Goal: Obtain resource: Download file/media

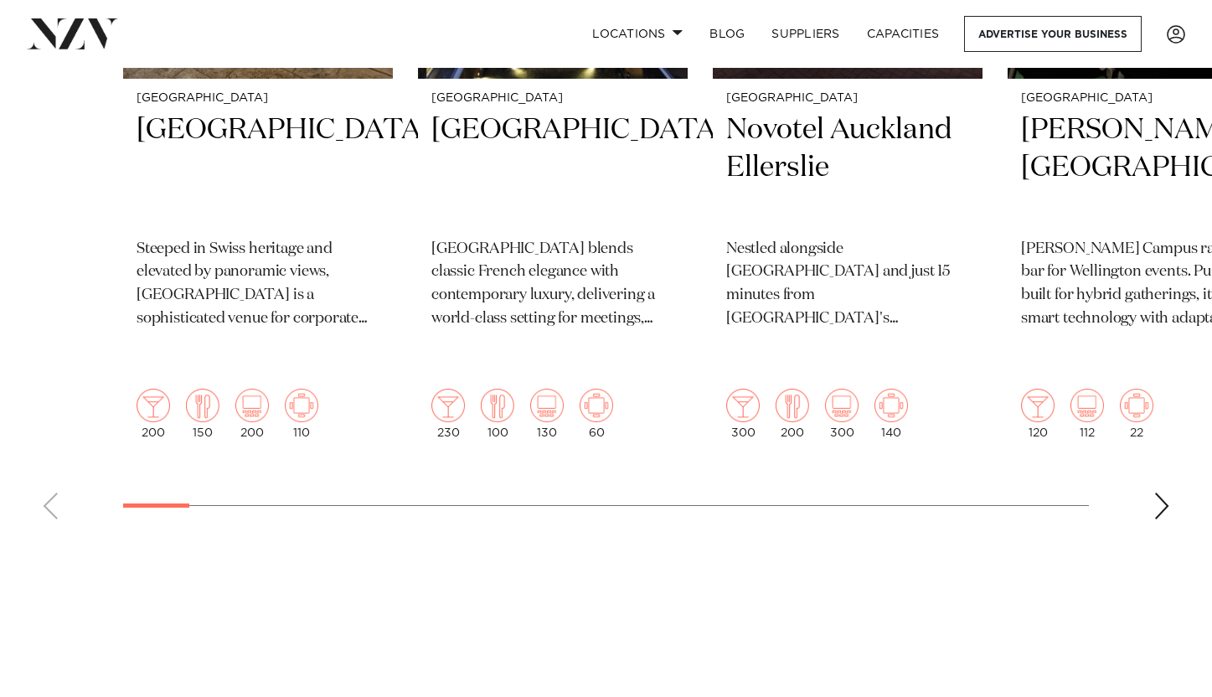
scroll to position [903, 0]
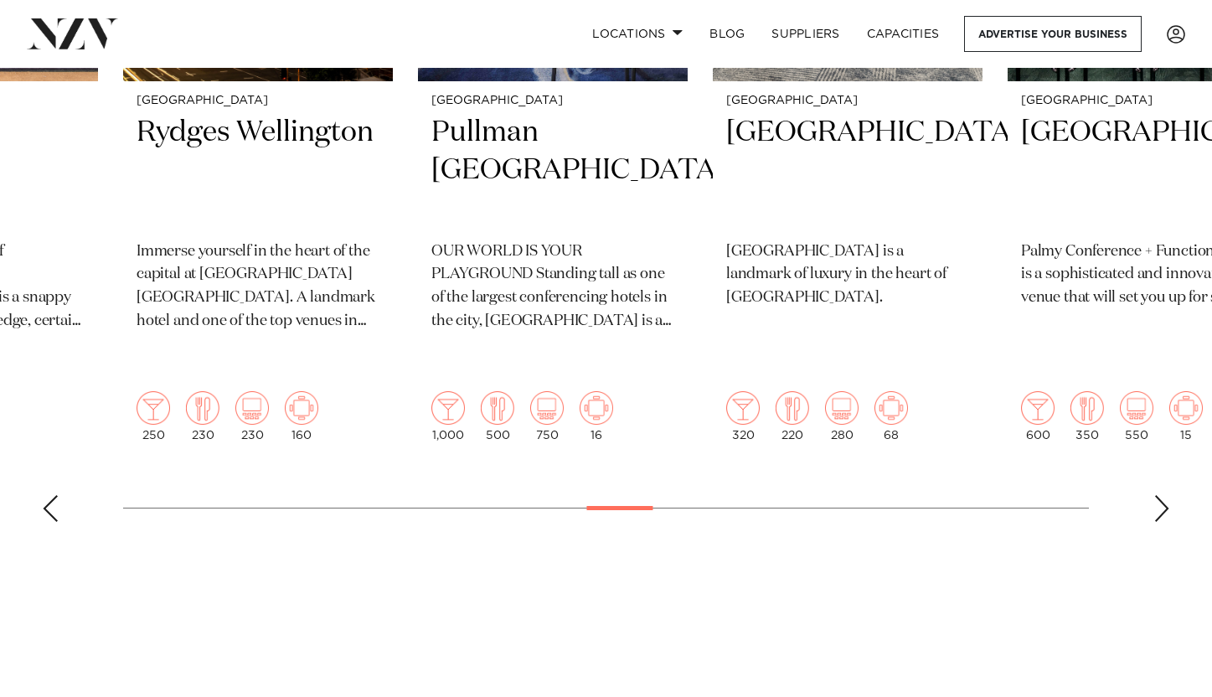
click at [639, 476] on swiper-container "Auckland Movenpick Hotel Auckland Steeped in Swiss heritage and elevated by pan…" at bounding box center [606, 128] width 1212 height 816
click at [465, 556] on swiper-container "Auckland Movenpick Hotel Auckland Steeped in Swiss heritage and elevated by pan…" at bounding box center [606, 168] width 1212 height 896
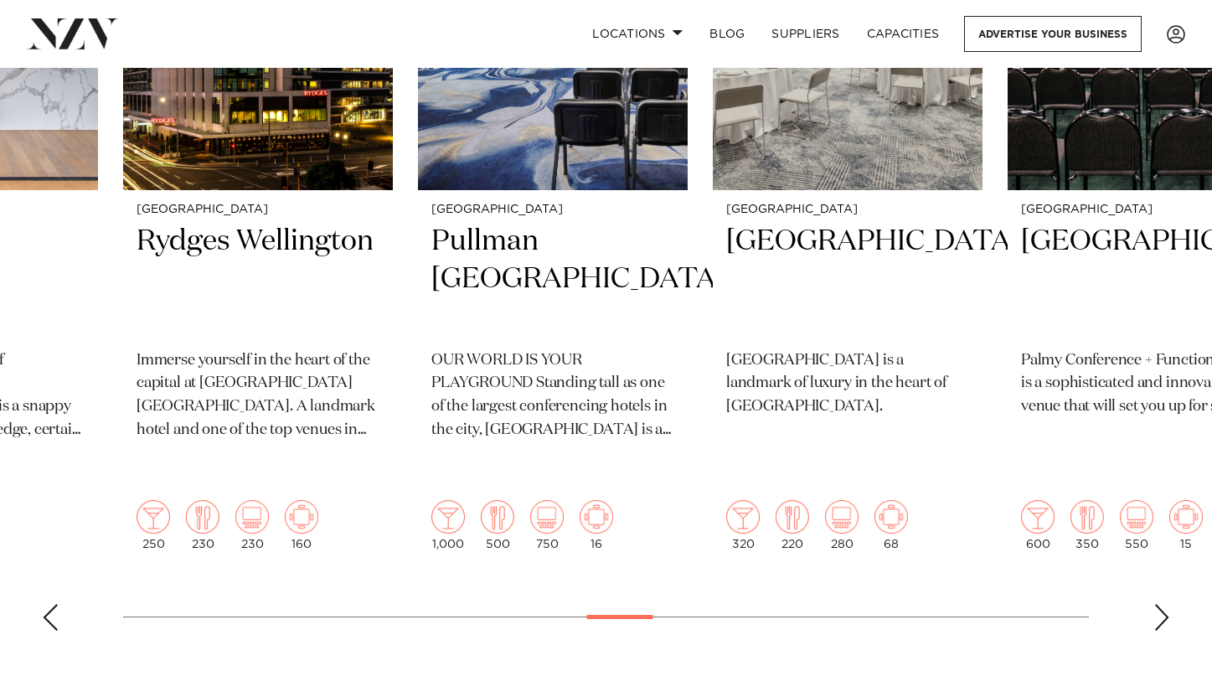
scroll to position [793, 0]
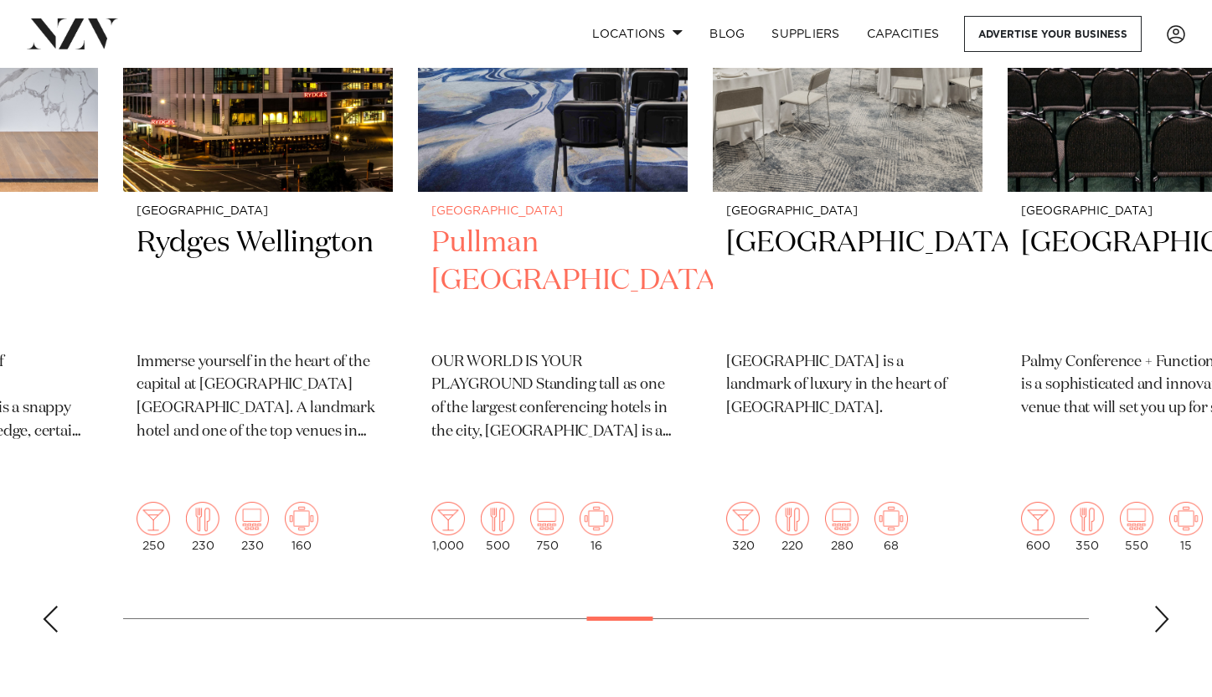
click at [447, 502] on img "25 / 48" at bounding box center [447, 518] width 33 height 33
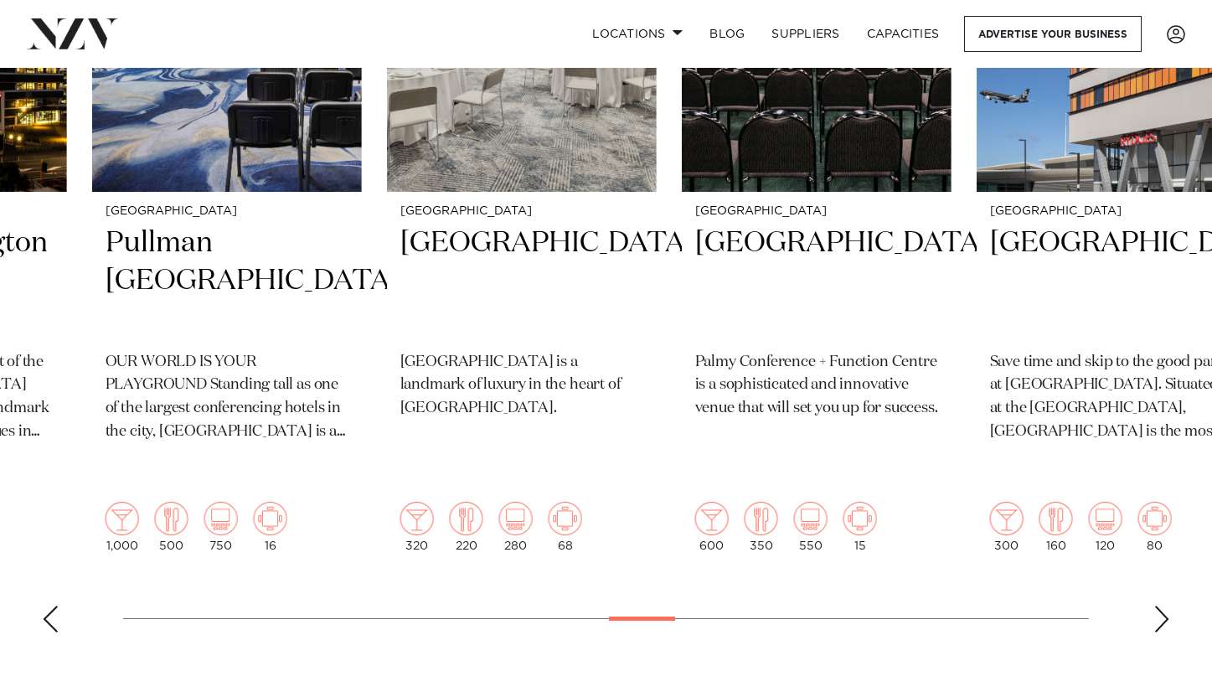
click at [244, 579] on swiper-container "Auckland Movenpick Hotel Auckland Steeped in Swiss heritage and elevated by pan…" at bounding box center [606, 238] width 1212 height 816
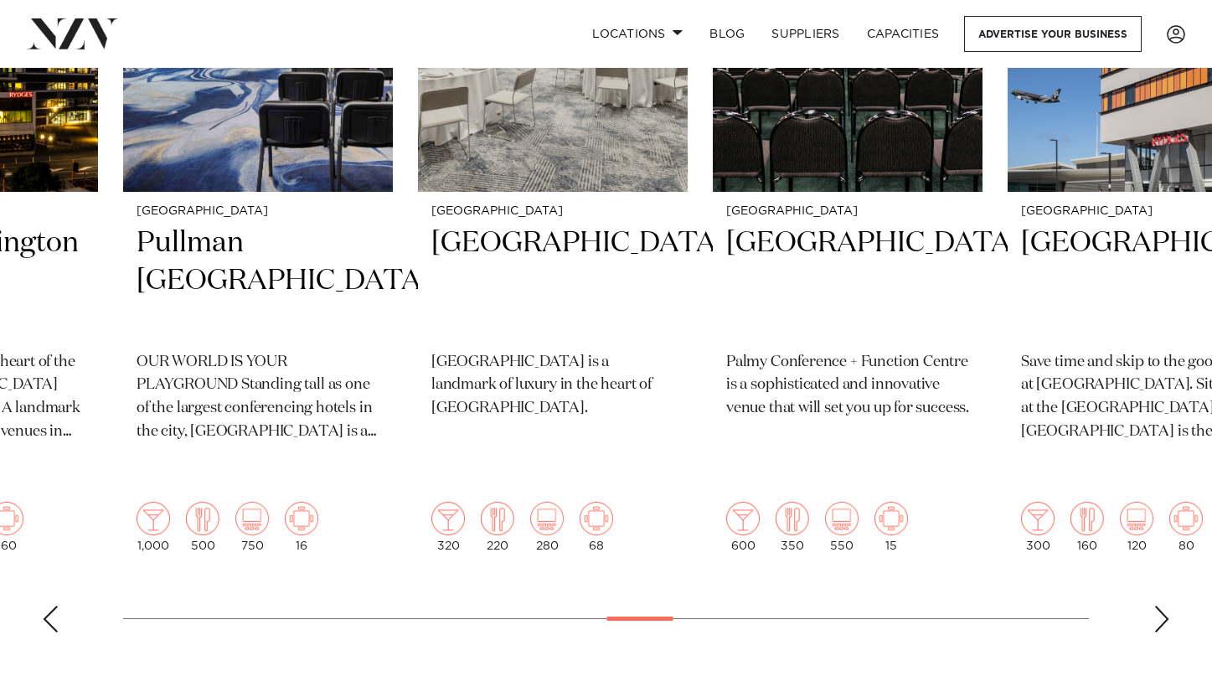
click at [1160, 605] on div "Next slide" at bounding box center [1161, 618] width 17 height 27
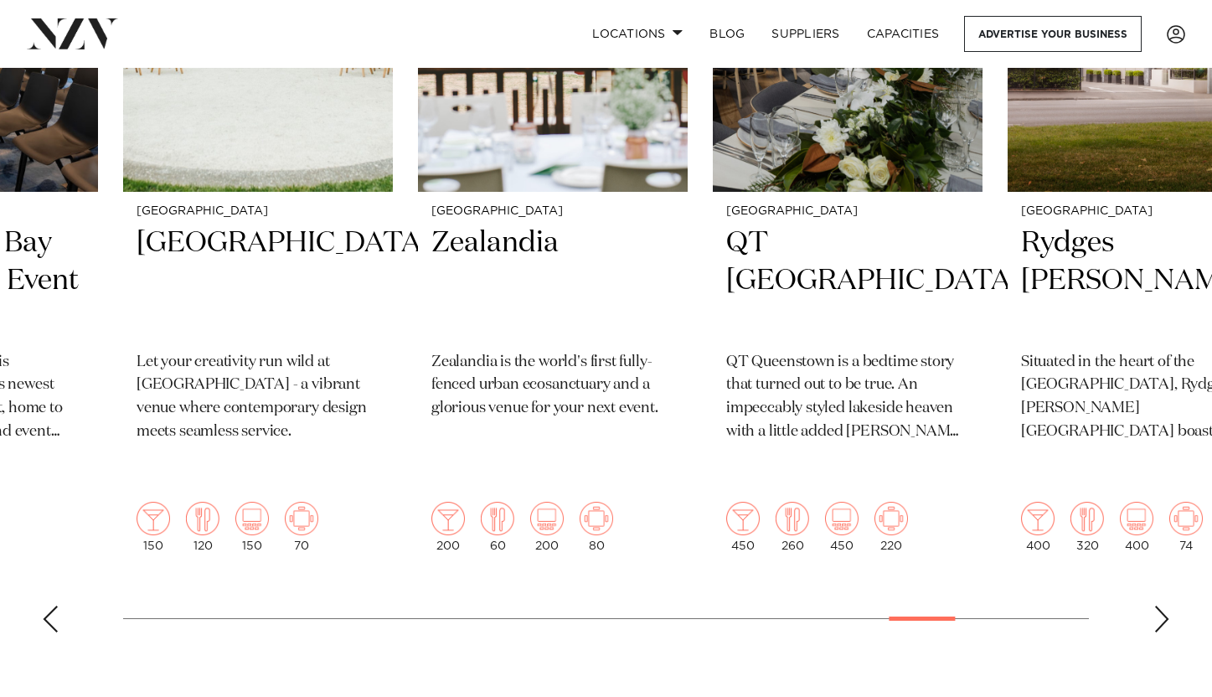
click at [931, 585] on swiper-container "Auckland Movenpick Hotel Auckland Steeped in Swiss heritage and elevated by pan…" at bounding box center [606, 238] width 1212 height 816
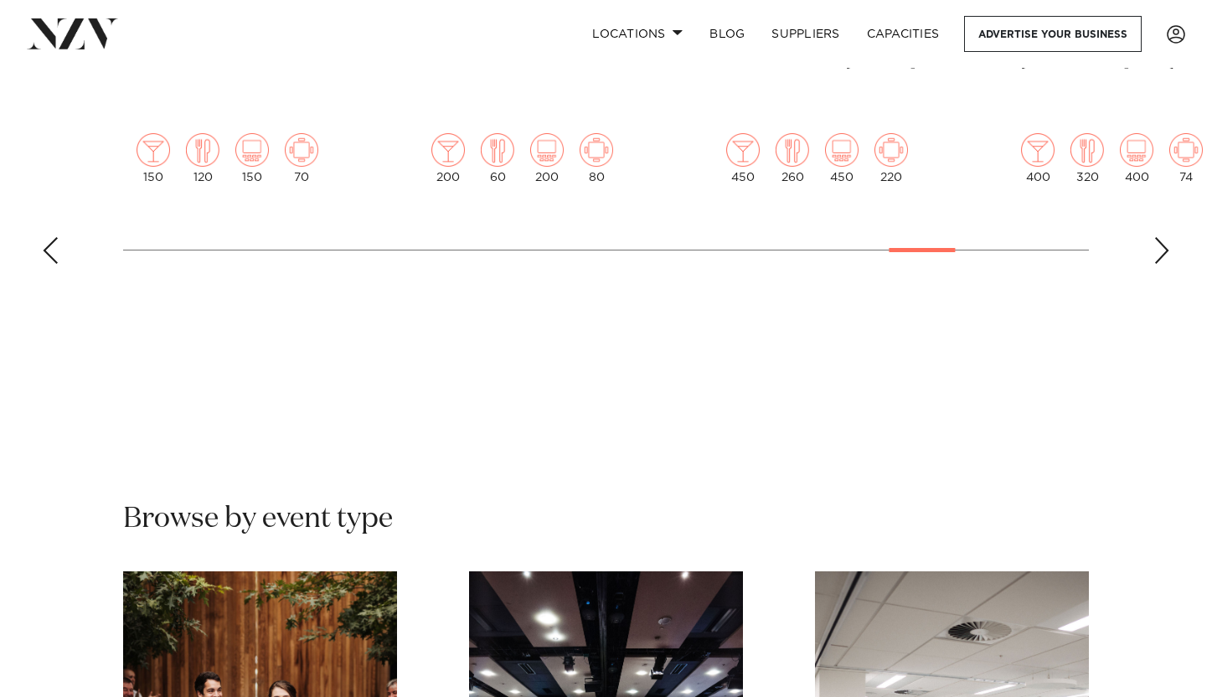
scroll to position [0, 0]
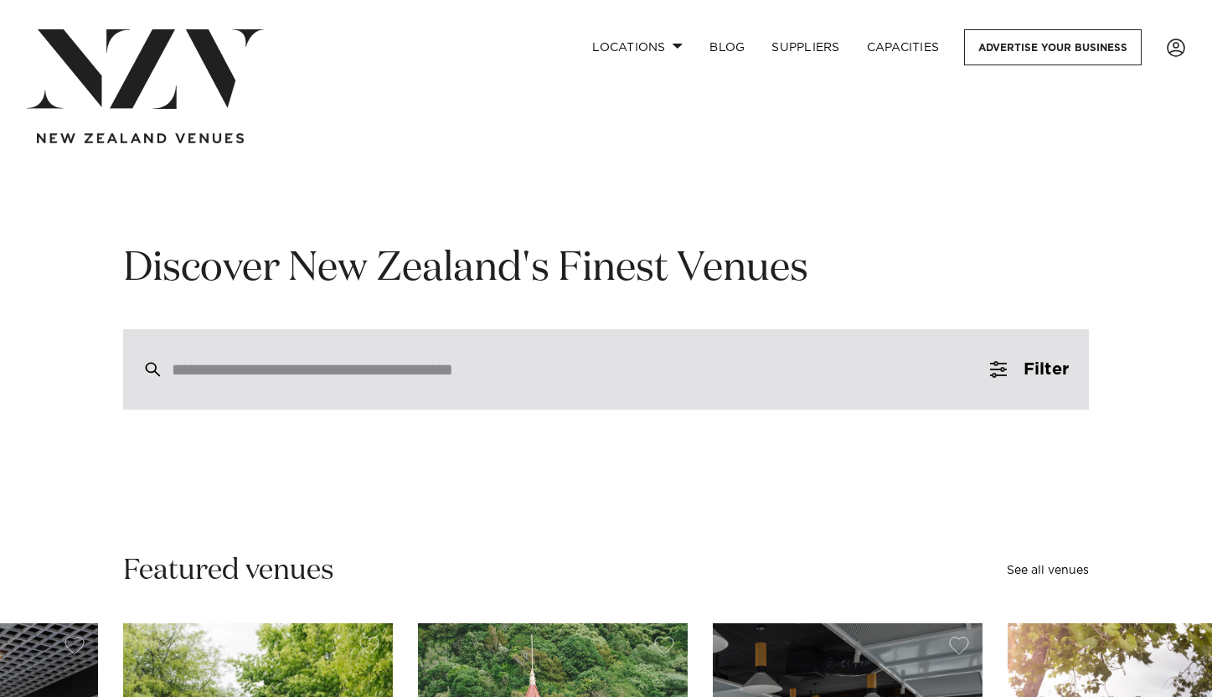
click at [391, 360] on input "search" at bounding box center [570, 369] width 797 height 18
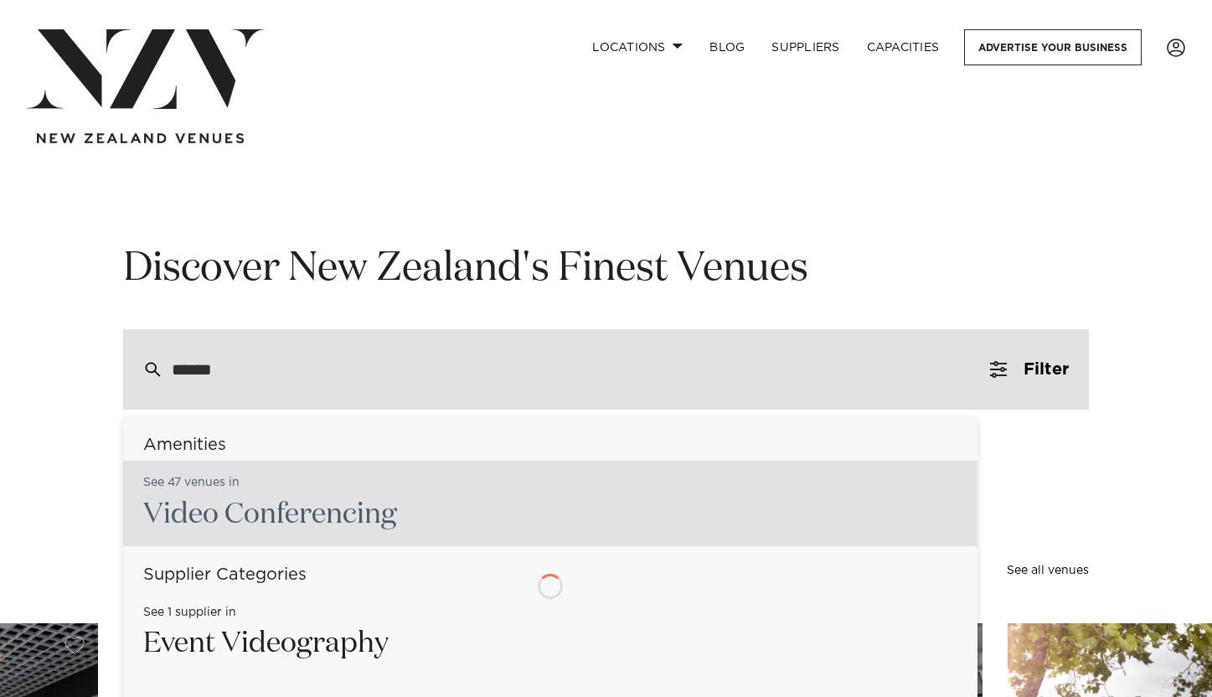
type input "*******"
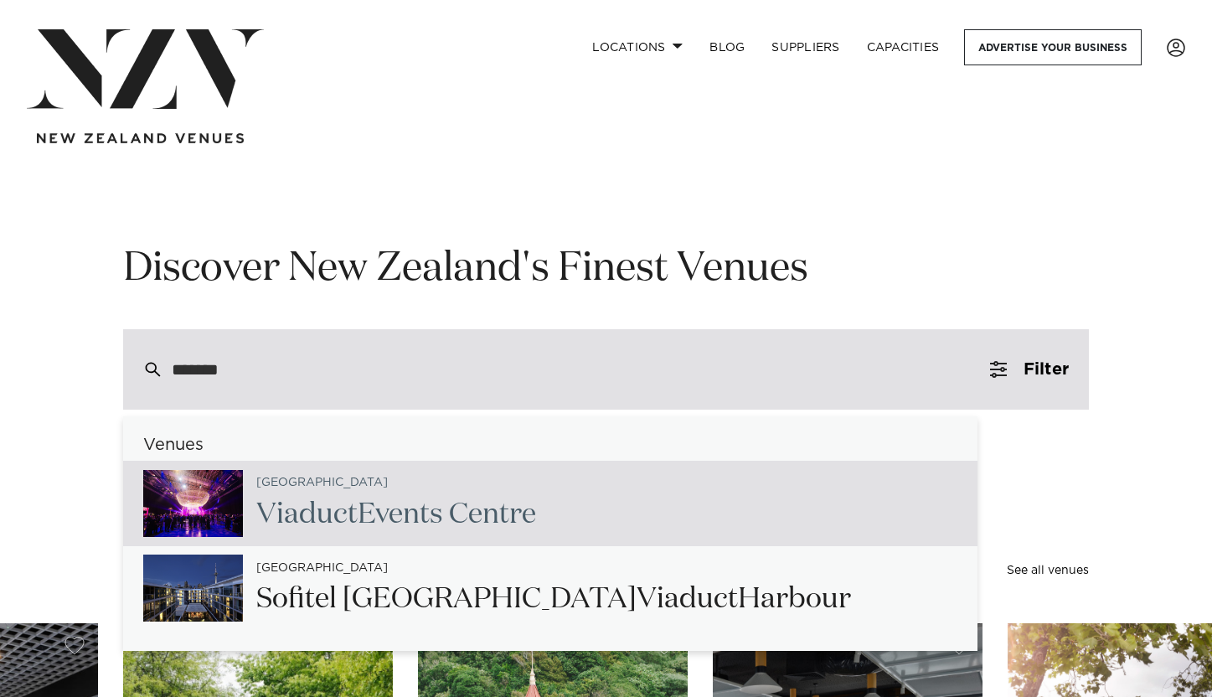
click at [384, 501] on h2 "Viaduct Events Centre" at bounding box center [396, 515] width 280 height 38
type input "**********"
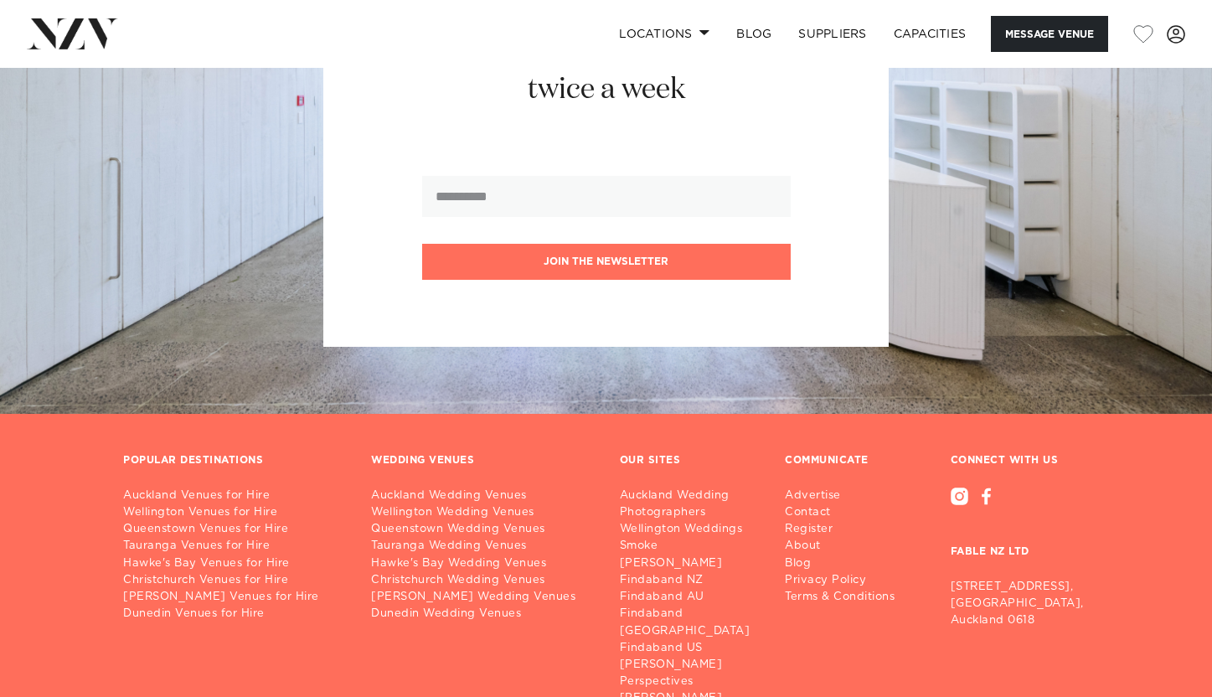
scroll to position [4581, 0]
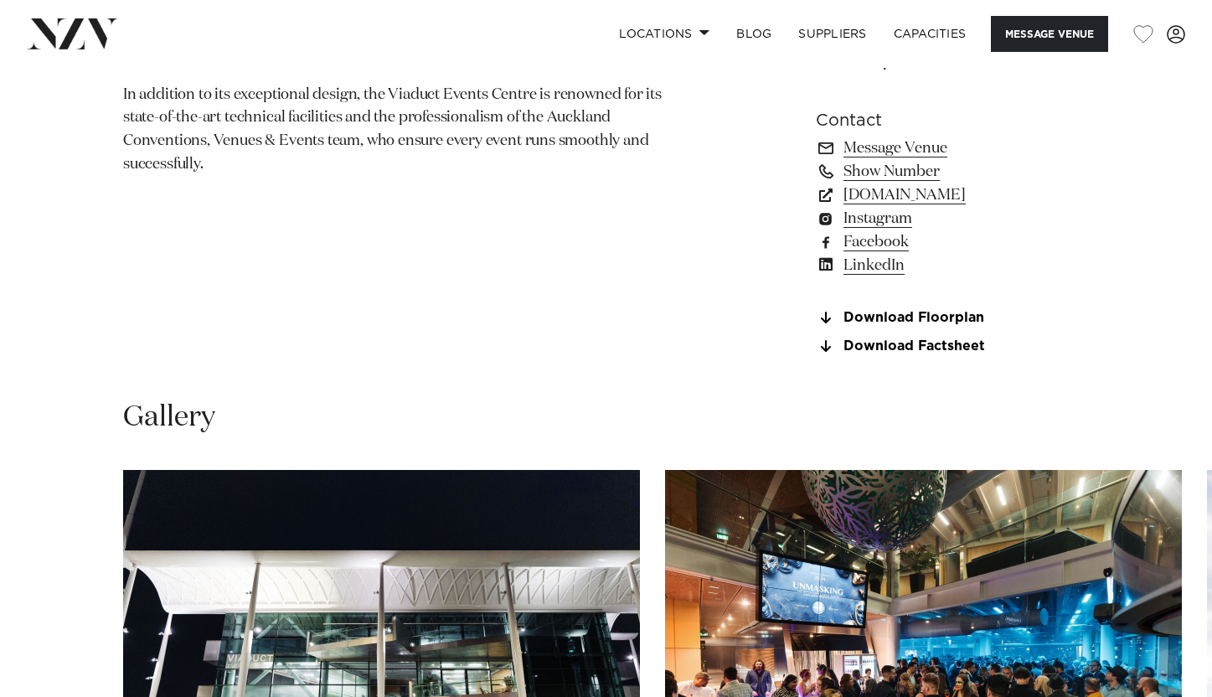
scroll to position [1232, 0]
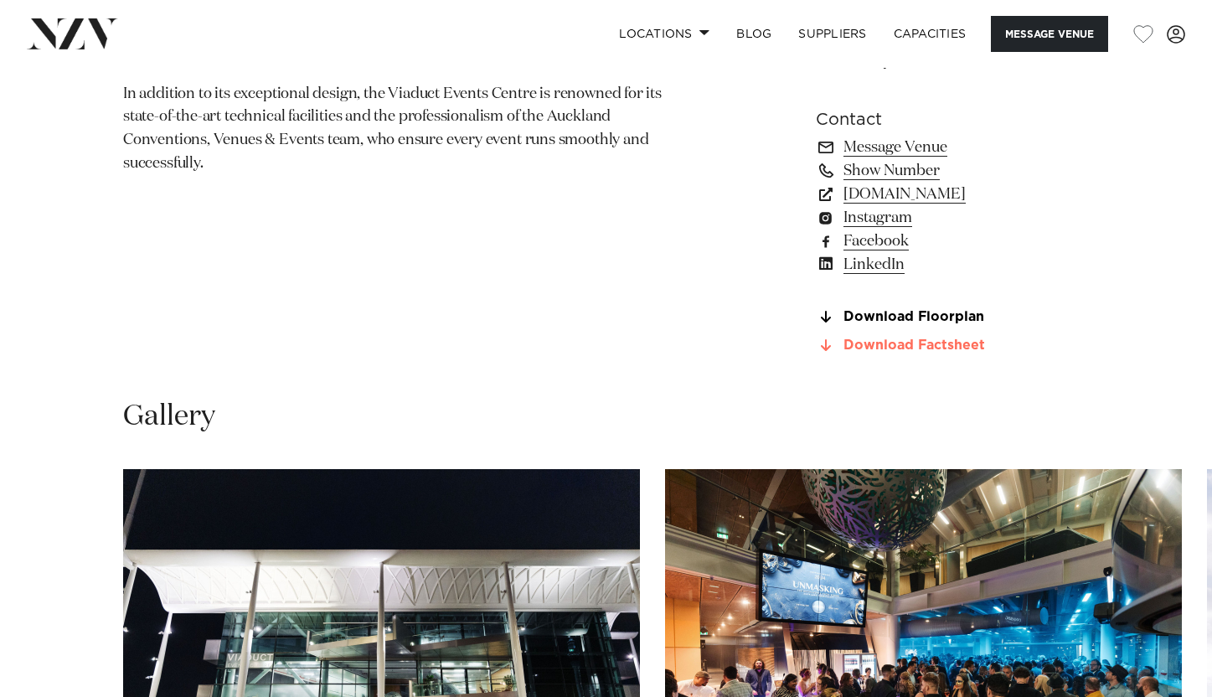
click at [939, 353] on link "Download Factsheet" at bounding box center [952, 345] width 273 height 15
click at [898, 325] on link "Download Floorplan" at bounding box center [952, 317] width 273 height 15
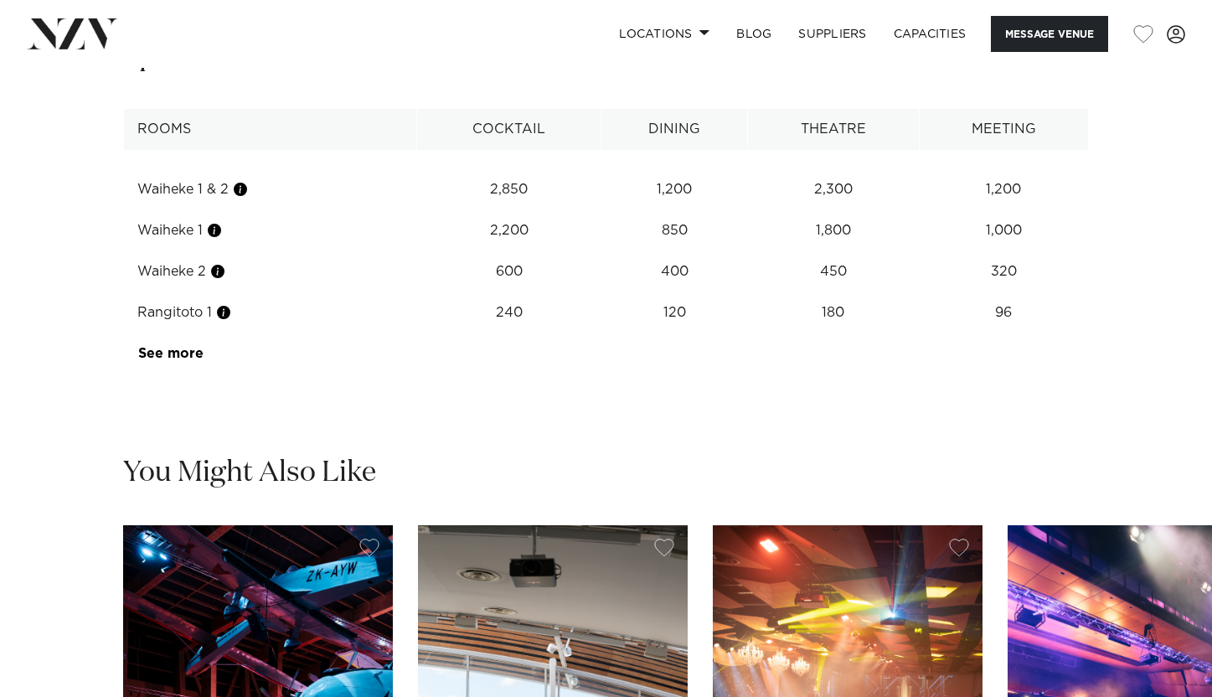
scroll to position [2198, 0]
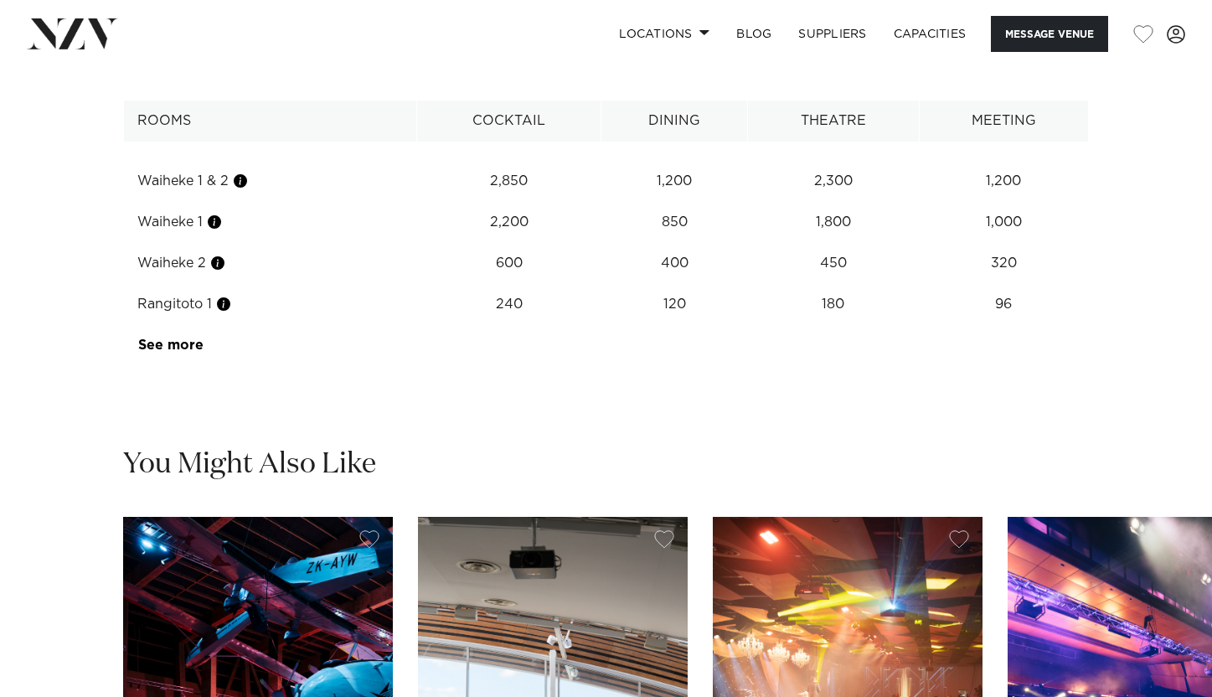
click at [170, 366] on td "See more" at bounding box center [203, 345] width 158 height 41
drag, startPoint x: 176, startPoint y: 399, endPoint x: 205, endPoint y: 397, distance: 29.4
click at [176, 352] on link "See more" at bounding box center [203, 344] width 131 height 13
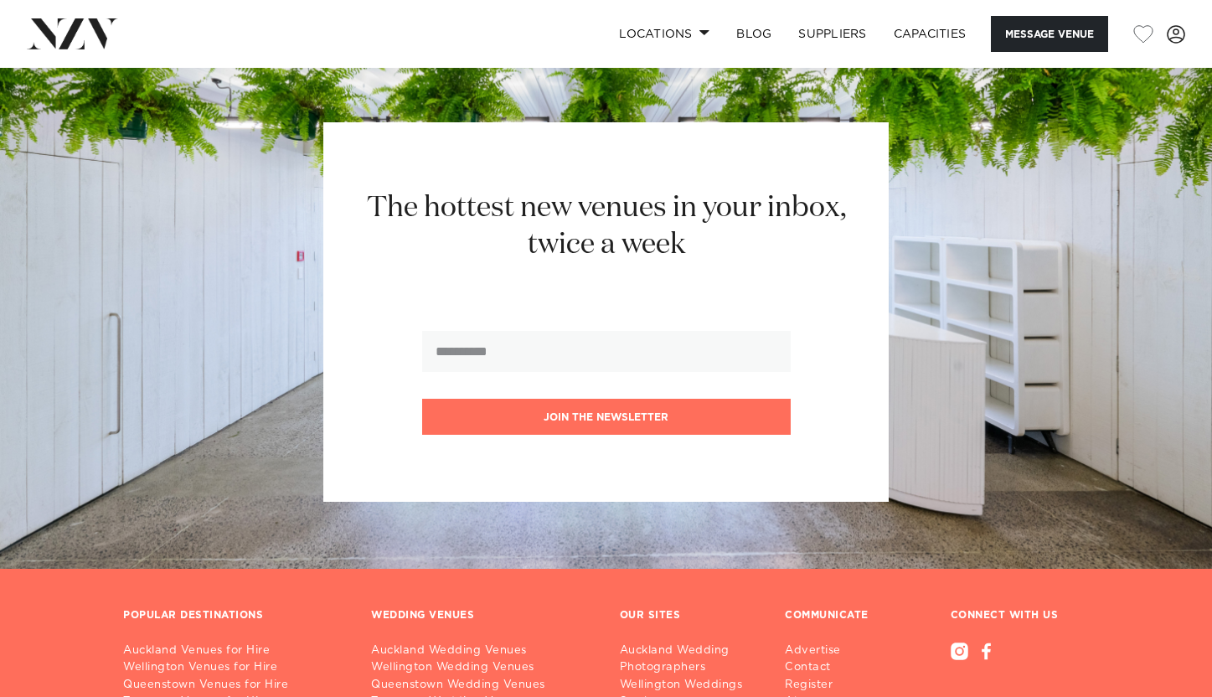
scroll to position [4021, 0]
